Goal: Task Accomplishment & Management: Use online tool/utility

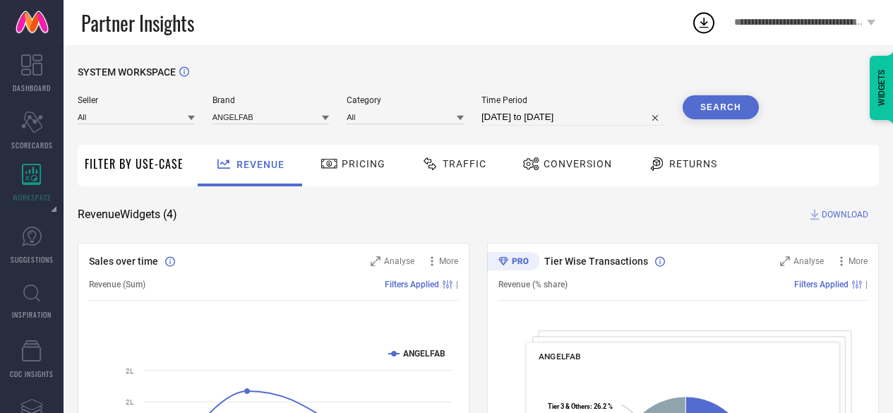
scroll to position [575, 0]
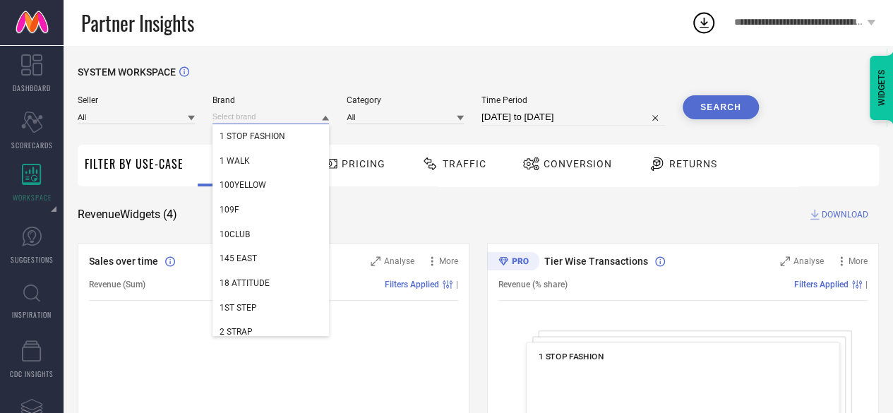
click at [253, 114] on input at bounding box center [270, 116] width 117 height 15
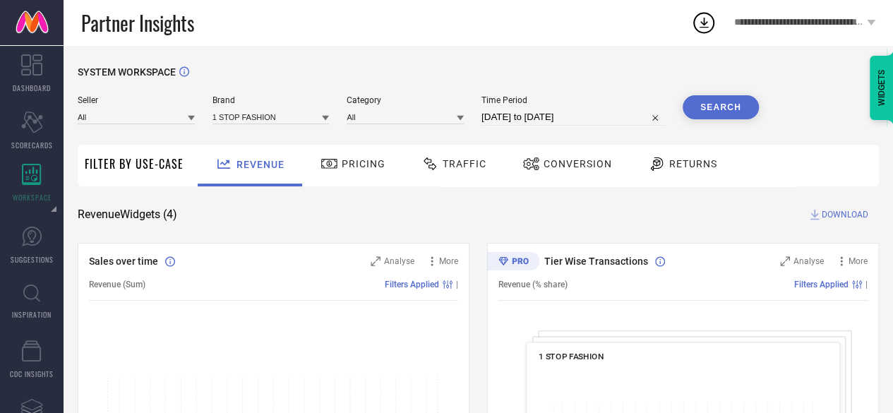
click at [661, 152] on div "Returns" at bounding box center [682, 166] width 104 height 42
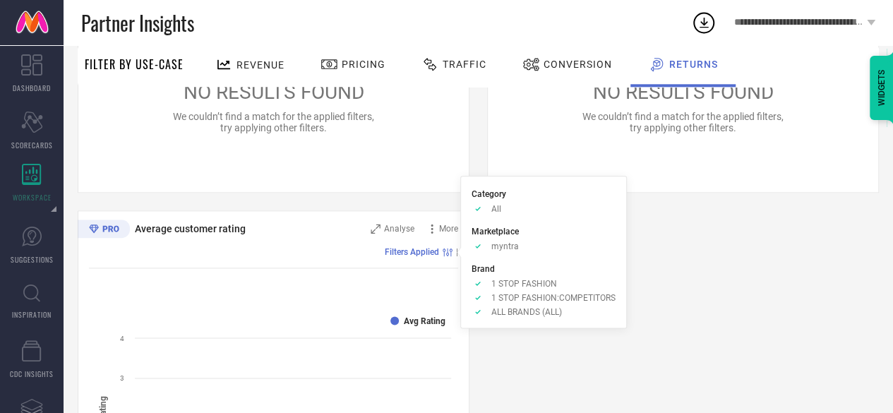
scroll to position [945, 0]
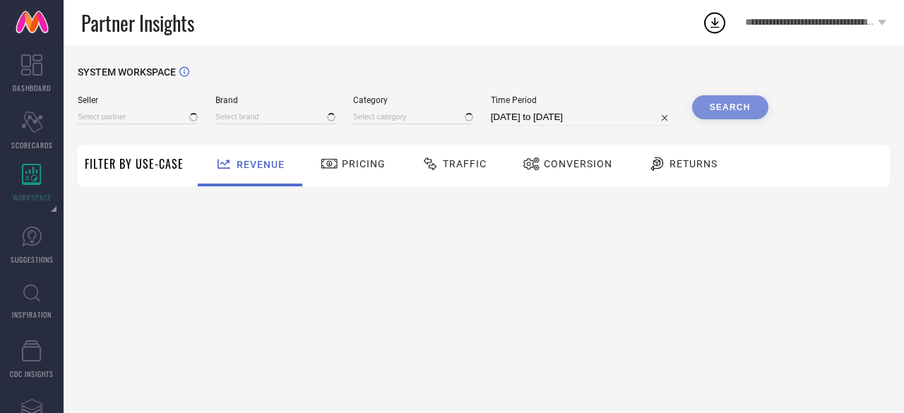
type input "All"
type input "1 STOP FASHION"
type input "All"
